Goal: Book appointment/travel/reservation

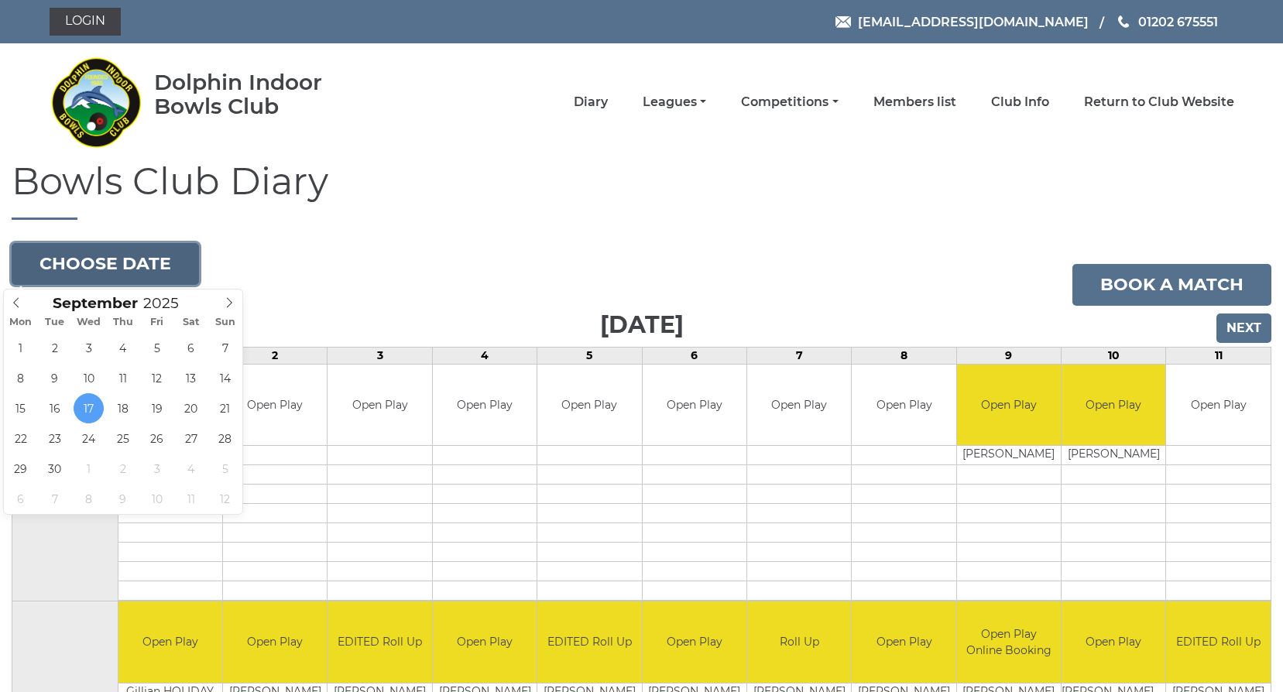
click at [152, 266] on button "Choose date" at bounding box center [105, 264] width 187 height 42
type input "2025-10-01"
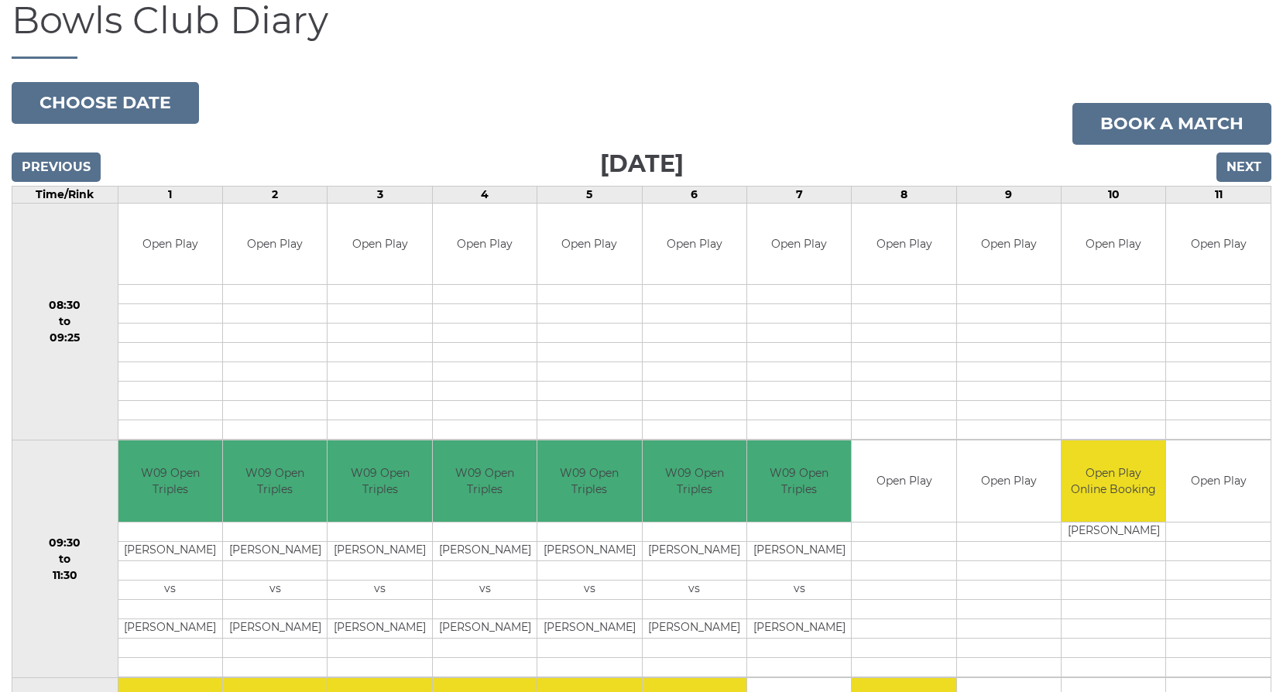
scroll to position [155, 0]
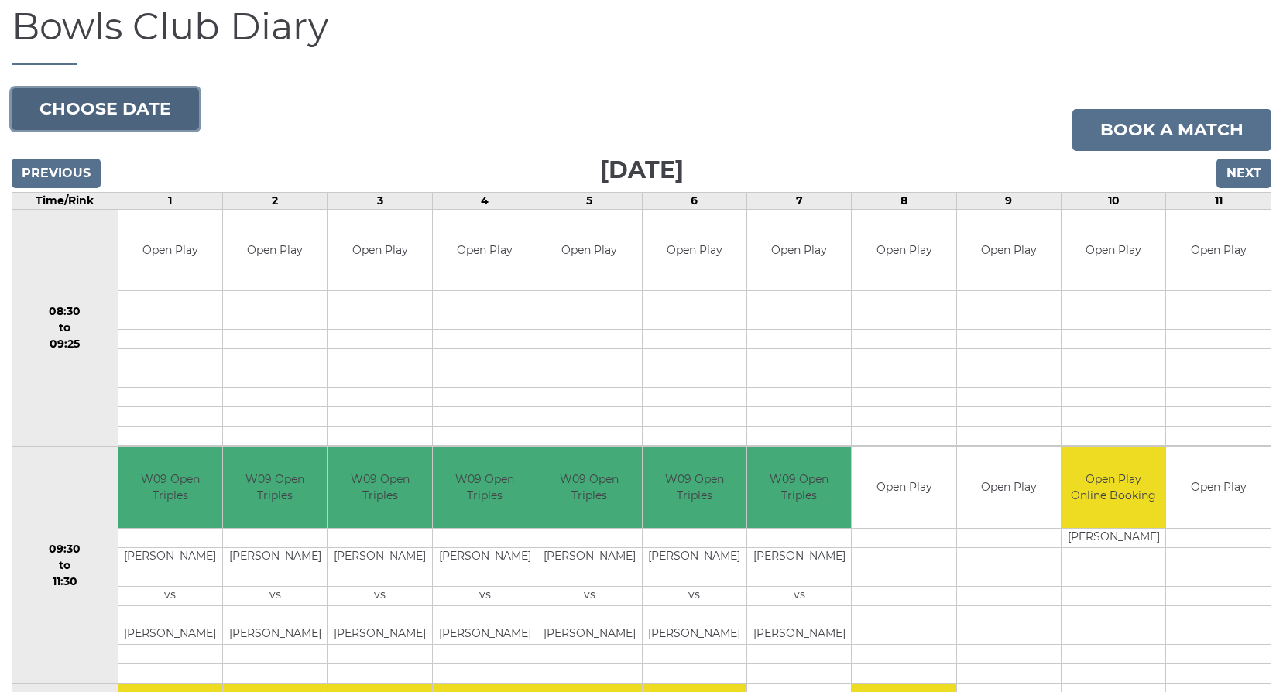
click at [111, 105] on button "Choose date" at bounding box center [105, 109] width 187 height 42
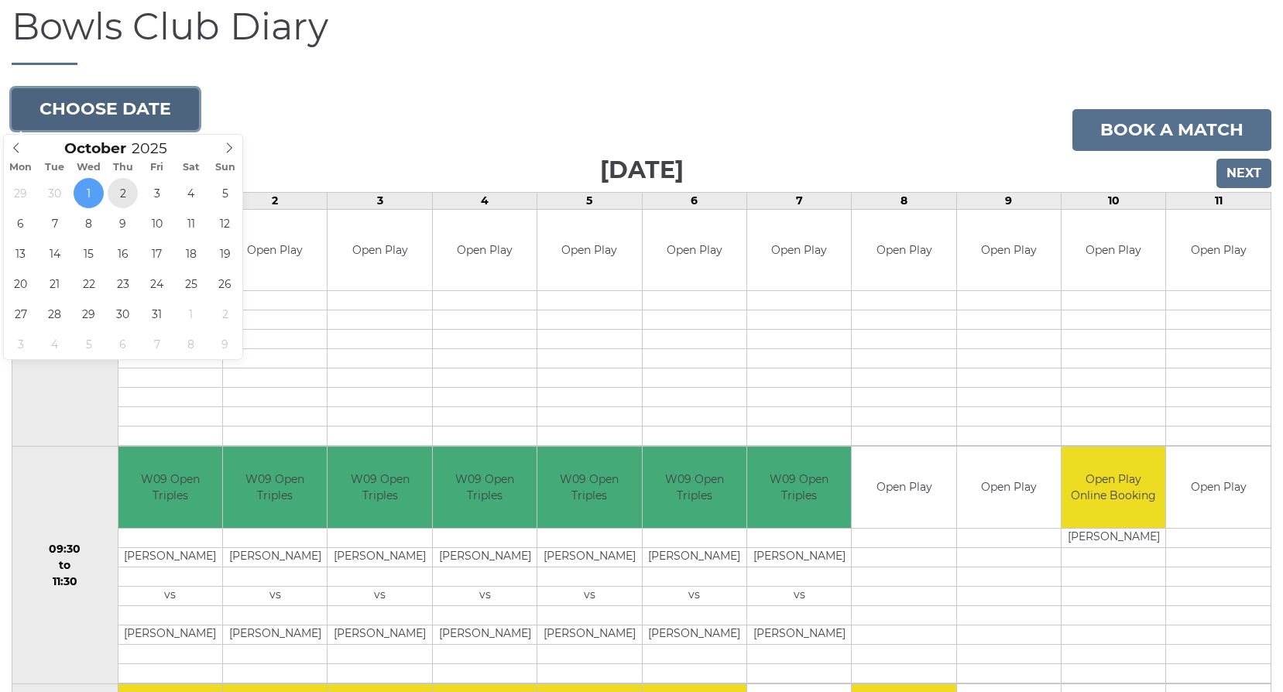
type input "[DATE]"
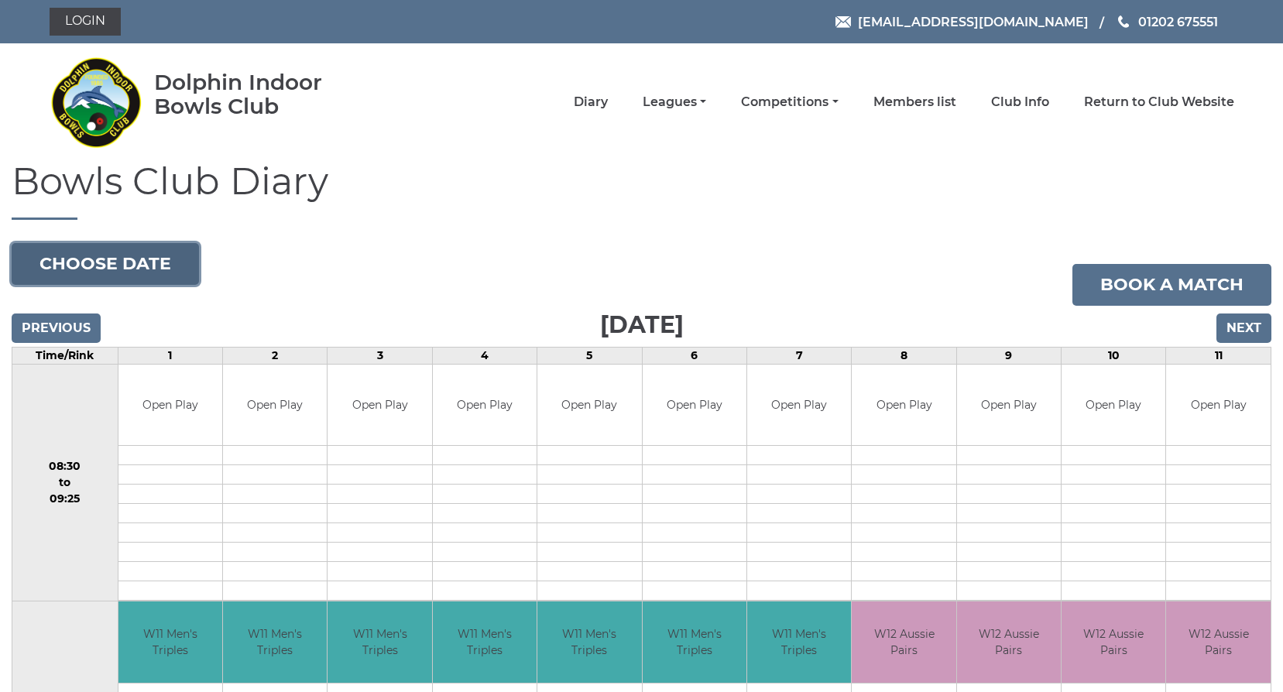
click at [122, 251] on button "Choose date" at bounding box center [105, 264] width 187 height 42
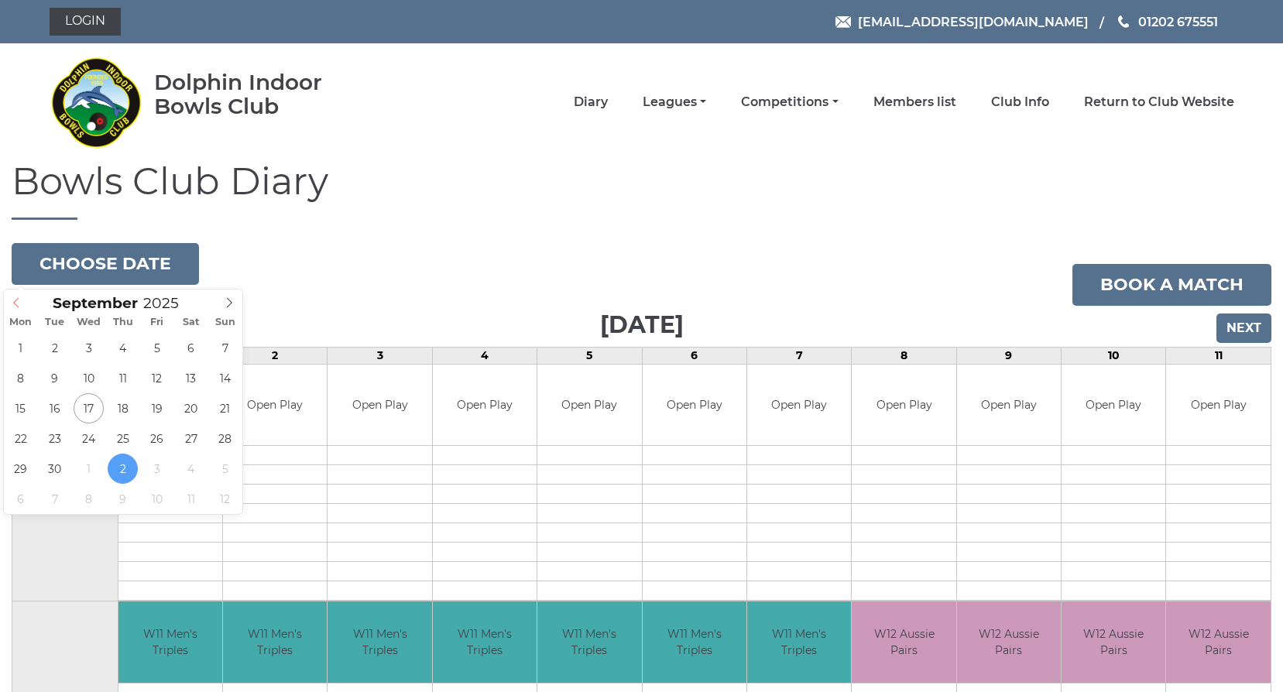
click at [16, 303] on icon at bounding box center [16, 302] width 11 height 11
type input "[DATE]"
